Goal: Find specific page/section: Find specific page/section

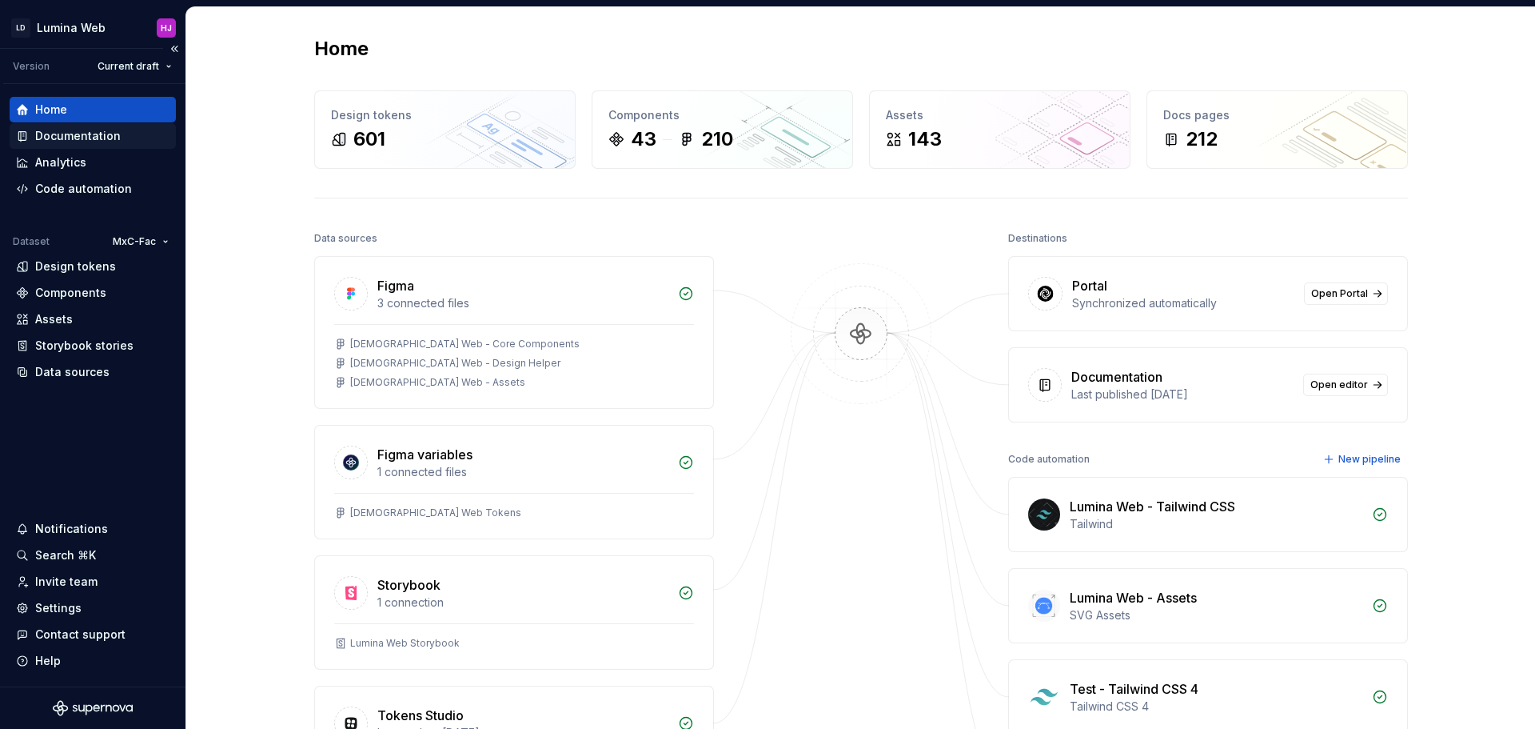
click at [66, 137] on div "Documentation" at bounding box center [78, 136] width 86 height 16
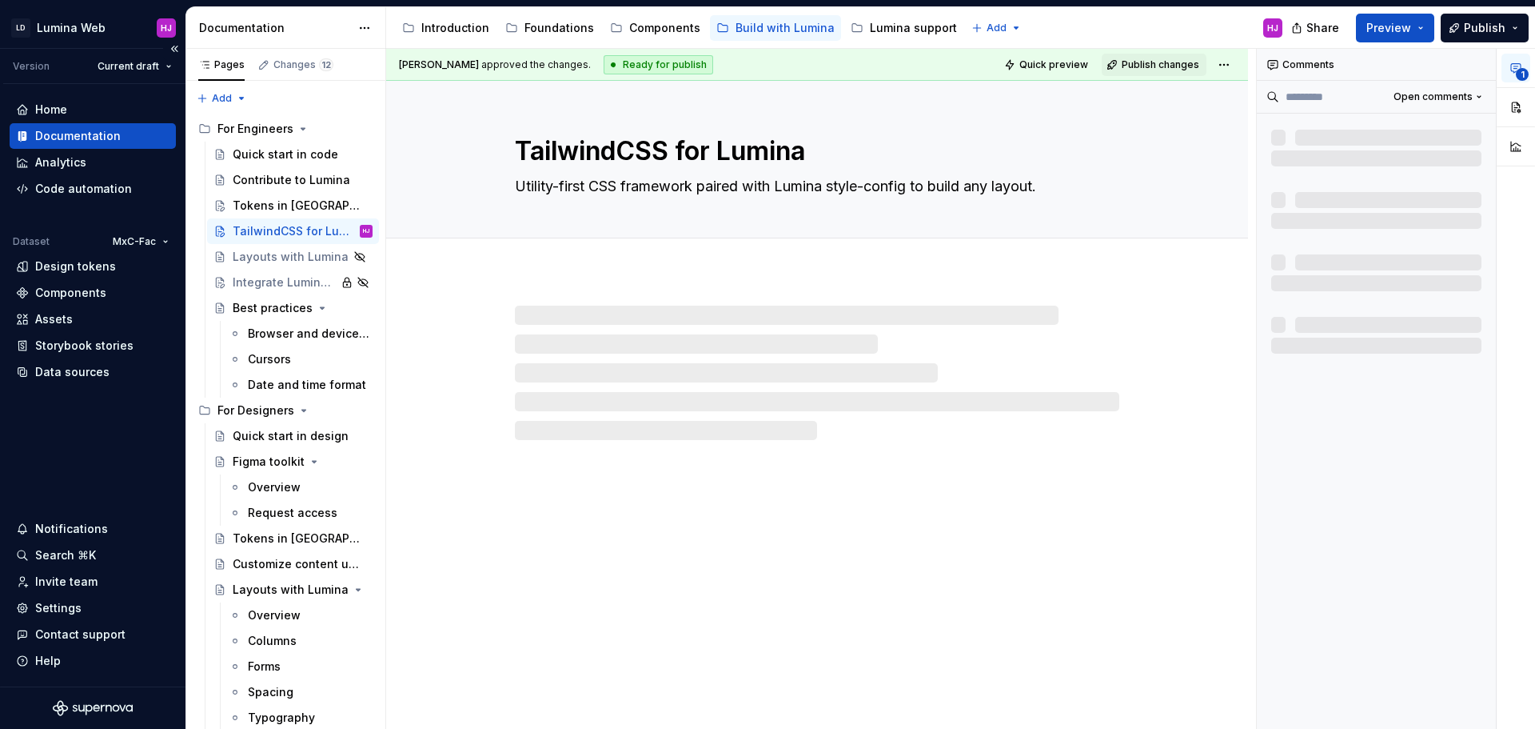
type textarea "*"
click at [52, 110] on div "Home" at bounding box center [51, 110] width 32 height 16
